Goal: Information Seeking & Learning: Check status

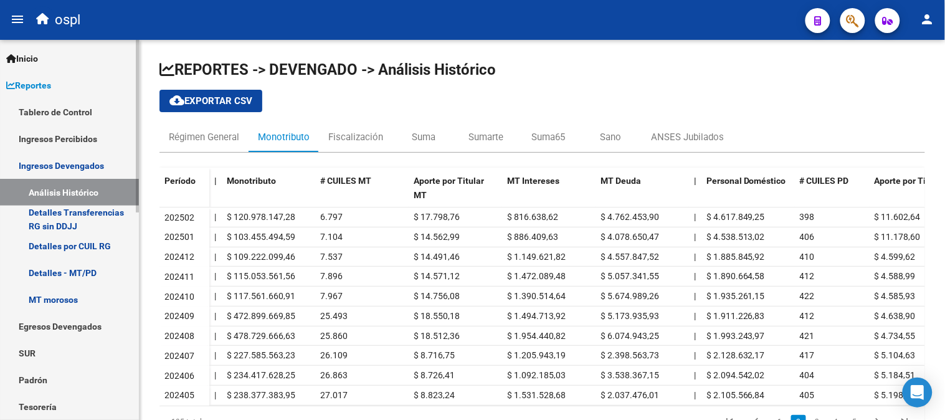
click at [56, 135] on link "Ingresos Percibidos" at bounding box center [69, 138] width 139 height 27
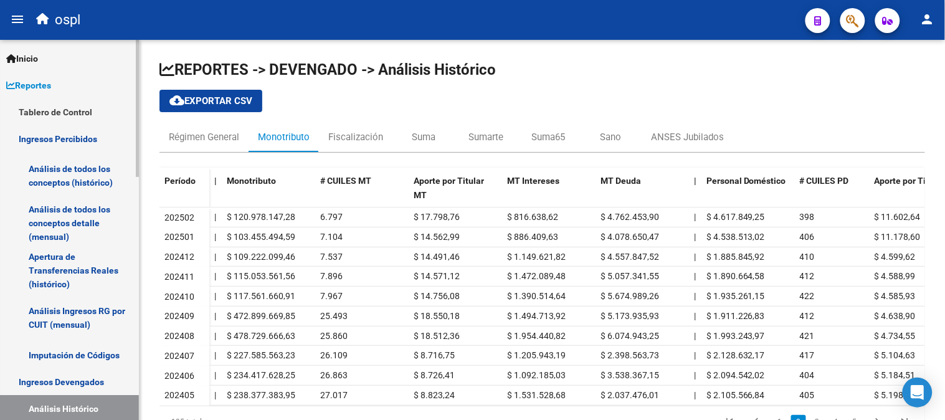
click at [69, 222] on link "Análisis de todos los conceptos detalle (mensual)" at bounding box center [69, 222] width 139 height 47
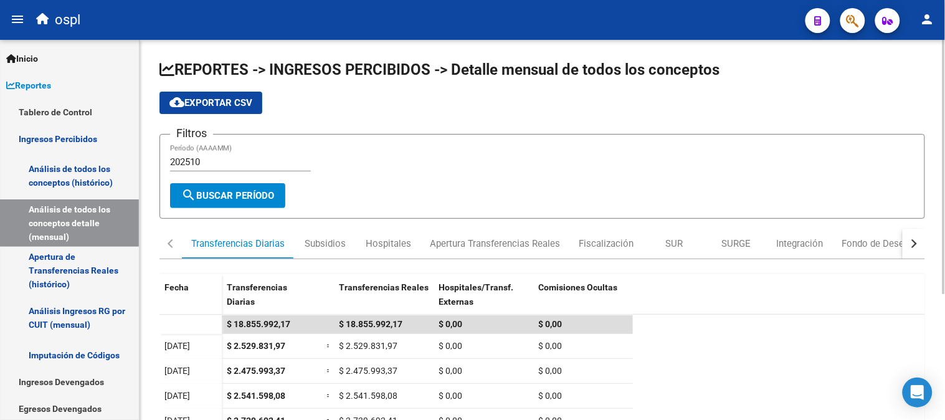
click at [235, 159] on input "202510" at bounding box center [240, 161] width 141 height 11
click at [210, 191] on span "search Buscar Período" at bounding box center [227, 195] width 93 height 11
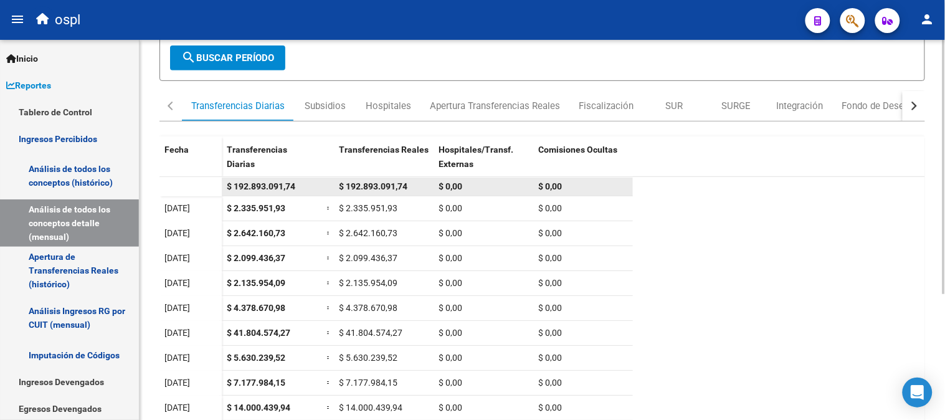
scroll to position [138, 0]
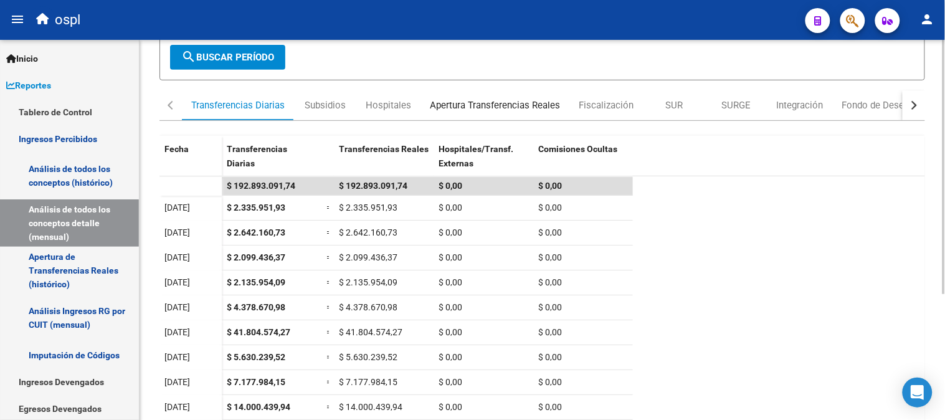
click at [478, 97] on div "Apertura Transferencias Reales" at bounding box center [495, 105] width 149 height 30
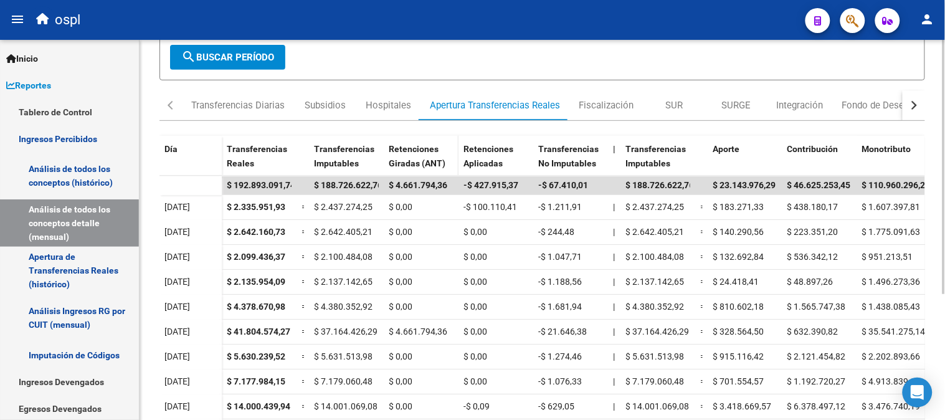
drag, startPoint x: 434, startPoint y: 172, endPoint x: 443, endPoint y: 167, distance: 10.6
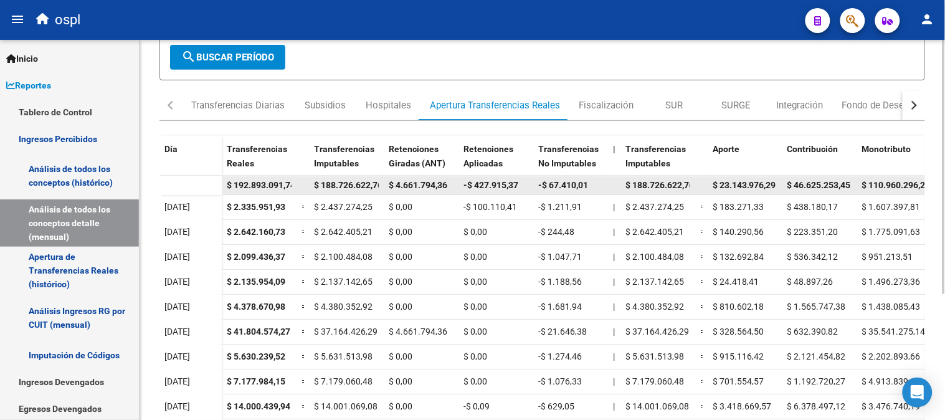
click at [410, 181] on span "$ 4.661.794,36" at bounding box center [418, 185] width 59 height 10
copy span "4.661.794,36"
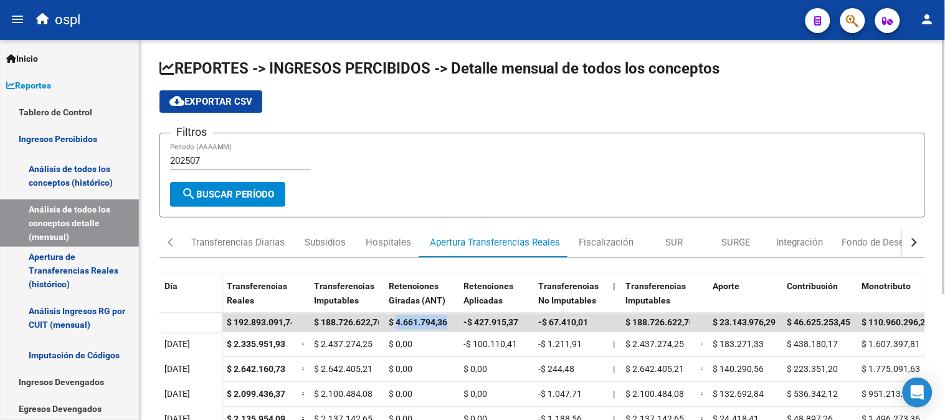
scroll to position [0, 0]
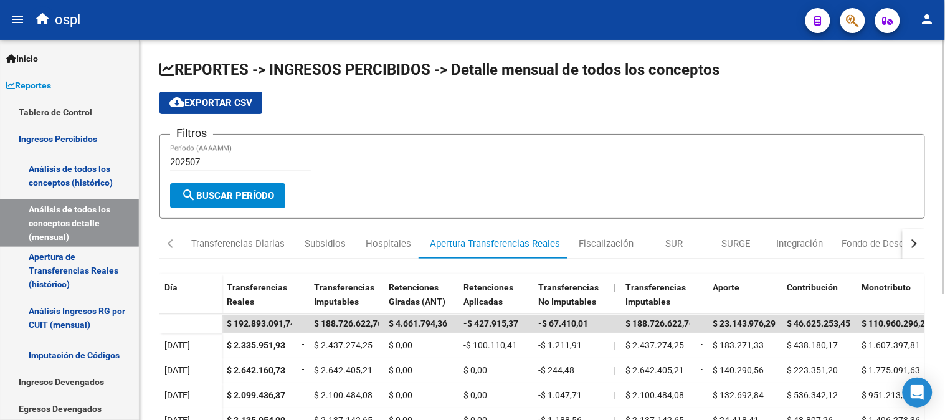
click at [258, 163] on input "202507" at bounding box center [240, 161] width 141 height 11
type input "202501"
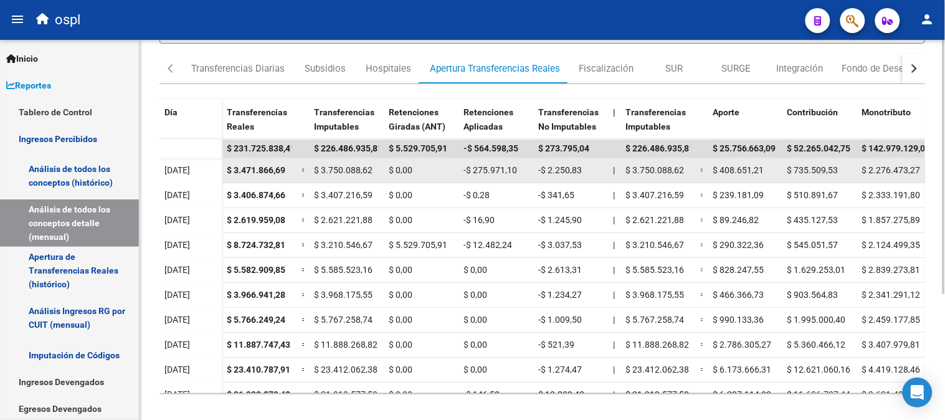
scroll to position [187, 0]
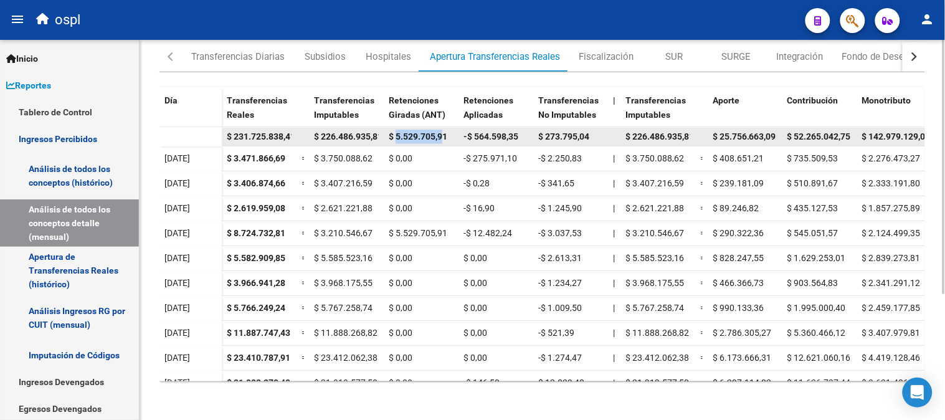
drag, startPoint x: 396, startPoint y: 136, endPoint x: 445, endPoint y: 138, distance: 49.3
click at [445, 138] on span "$ 5.529.705,91" at bounding box center [418, 136] width 59 height 10
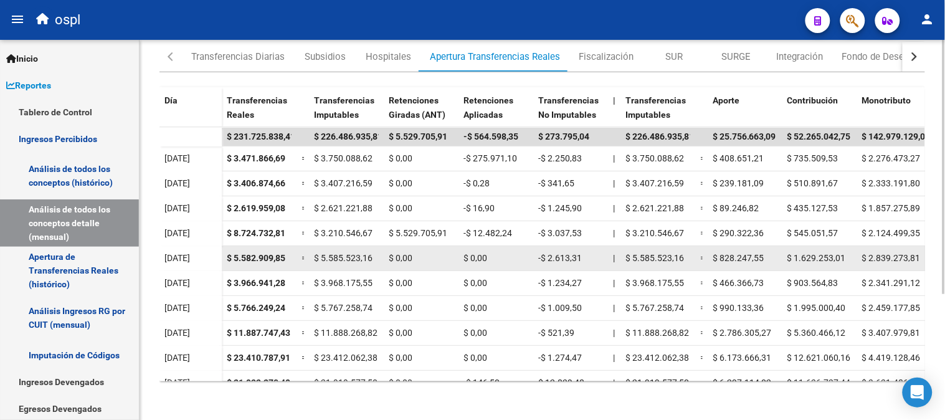
click at [462, 250] on datatable-body-cell "$ 0,00" at bounding box center [496, 258] width 75 height 24
